Goal: Transaction & Acquisition: Purchase product/service

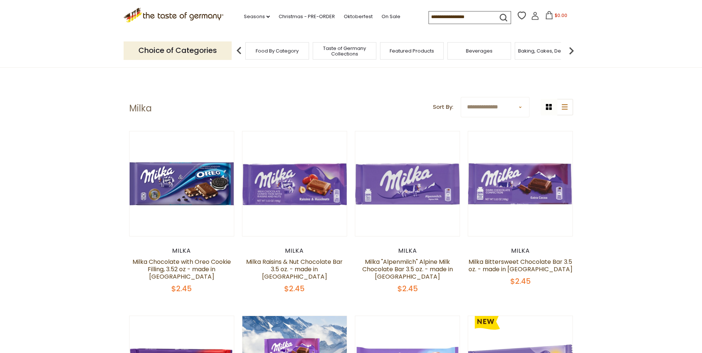
click at [345, 50] on span "Taste of Germany Collections" at bounding box center [344, 50] width 59 height 11
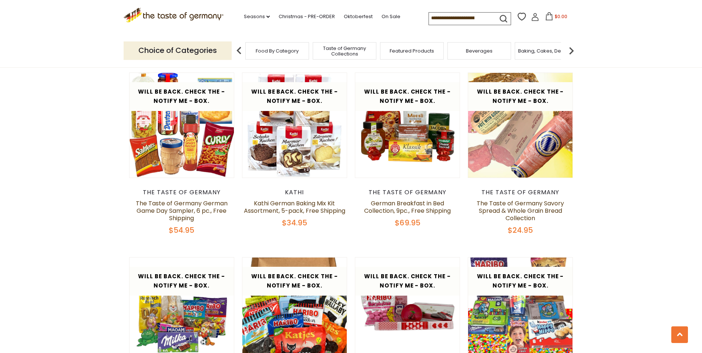
scroll to position [999, 0]
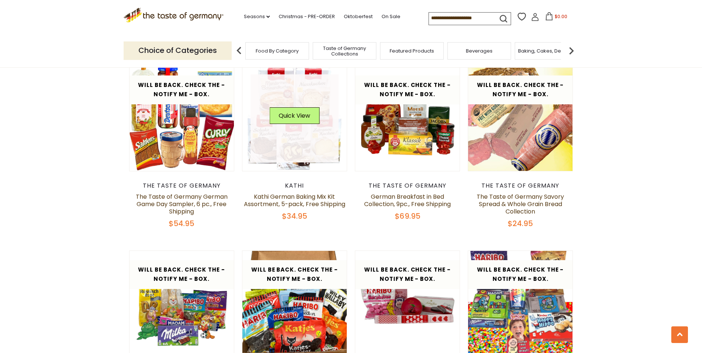
click at [293, 152] on link at bounding box center [294, 118] width 88 height 88
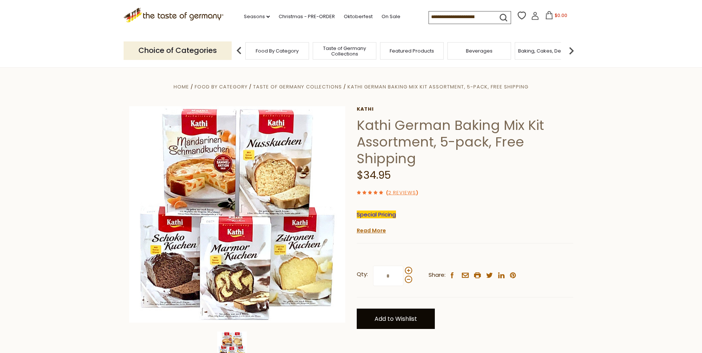
click at [386, 324] on link "Add to Wishlist" at bounding box center [396, 318] width 78 height 20
